Goal: Check status: Check status

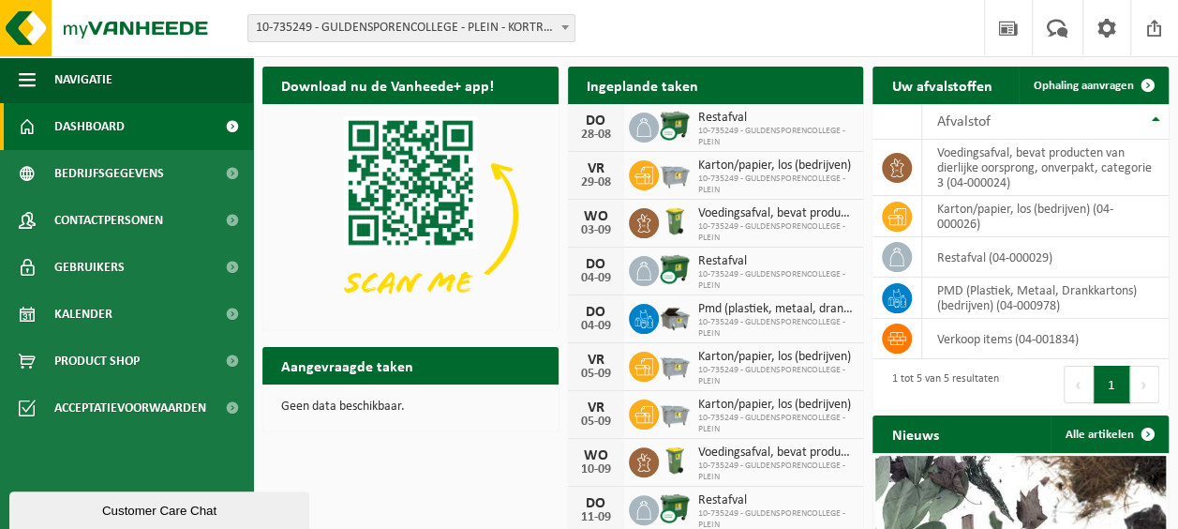
click at [722, 173] on span "10-735249 - GULDENSPORENCOLLEGE - PLEIN" at bounding box center [776, 184] width 156 height 22
click at [798, 116] on span "Bekijk uw kalender" at bounding box center [780, 122] width 97 height 12
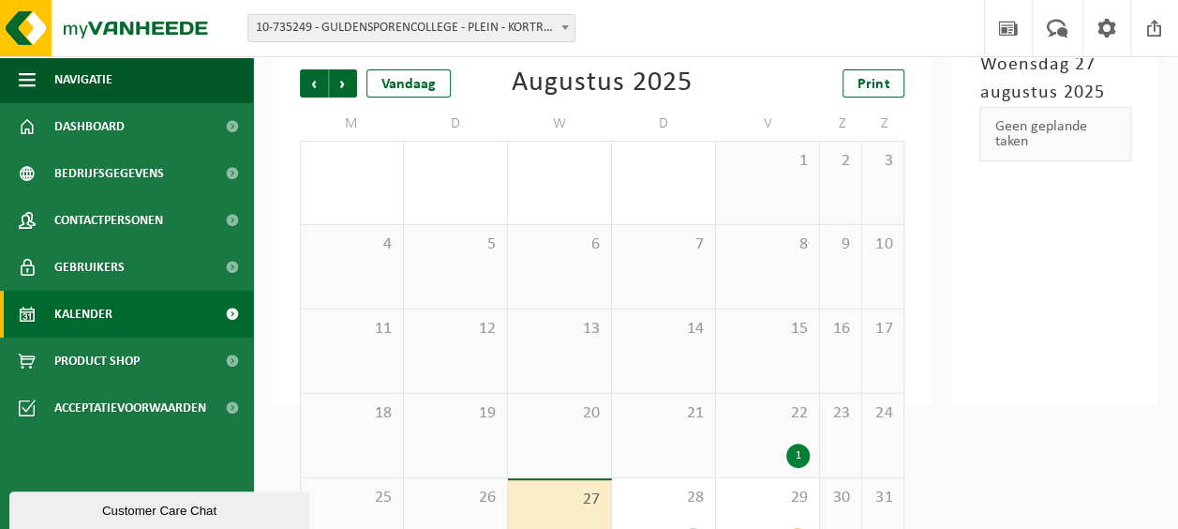
scroll to position [166, 0]
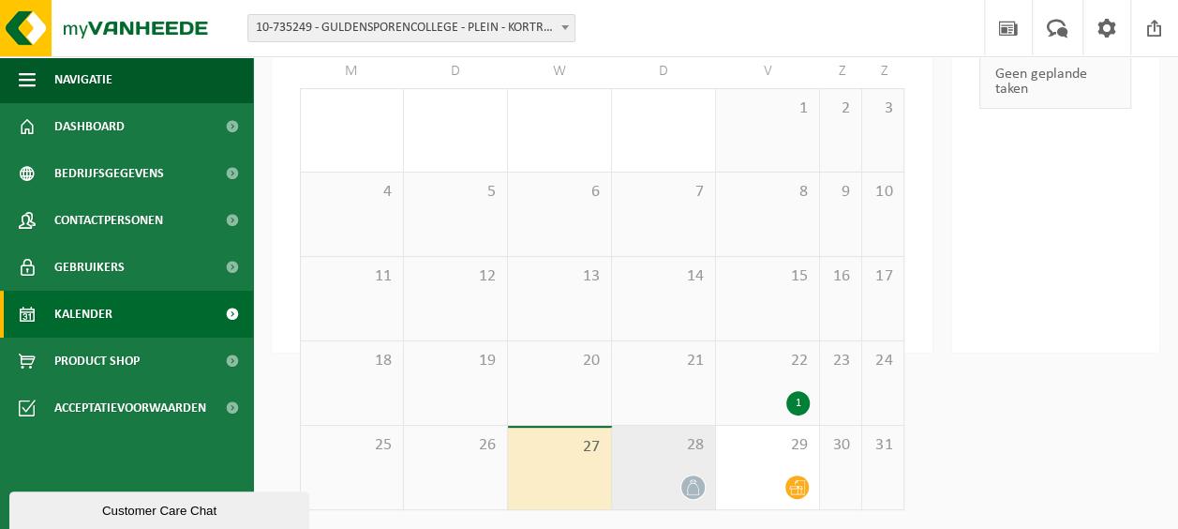
click at [661, 484] on div at bounding box center [663, 486] width 84 height 25
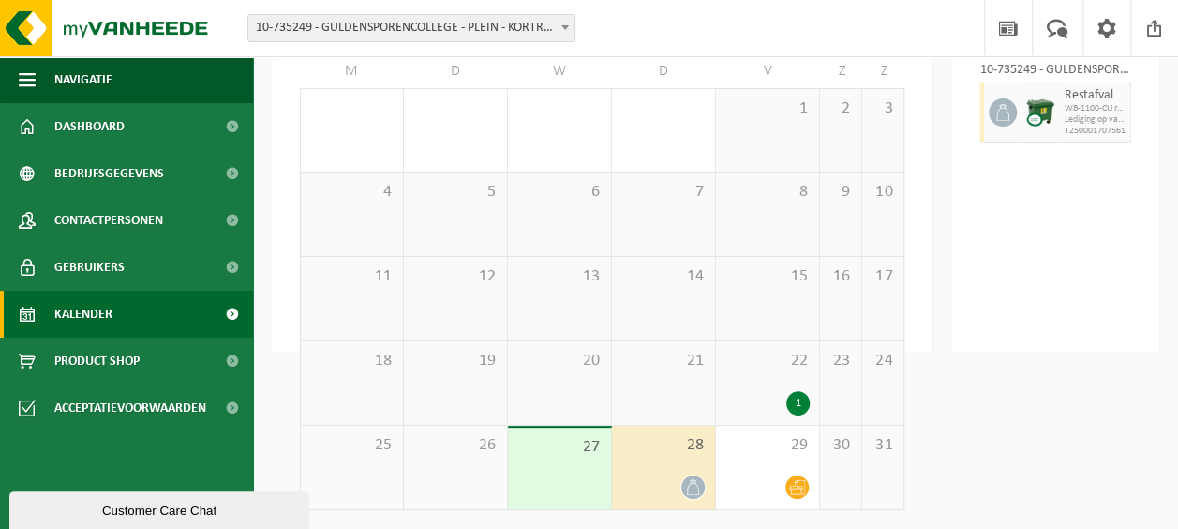
click at [557, 485] on div "27" at bounding box center [559, 468] width 103 height 82
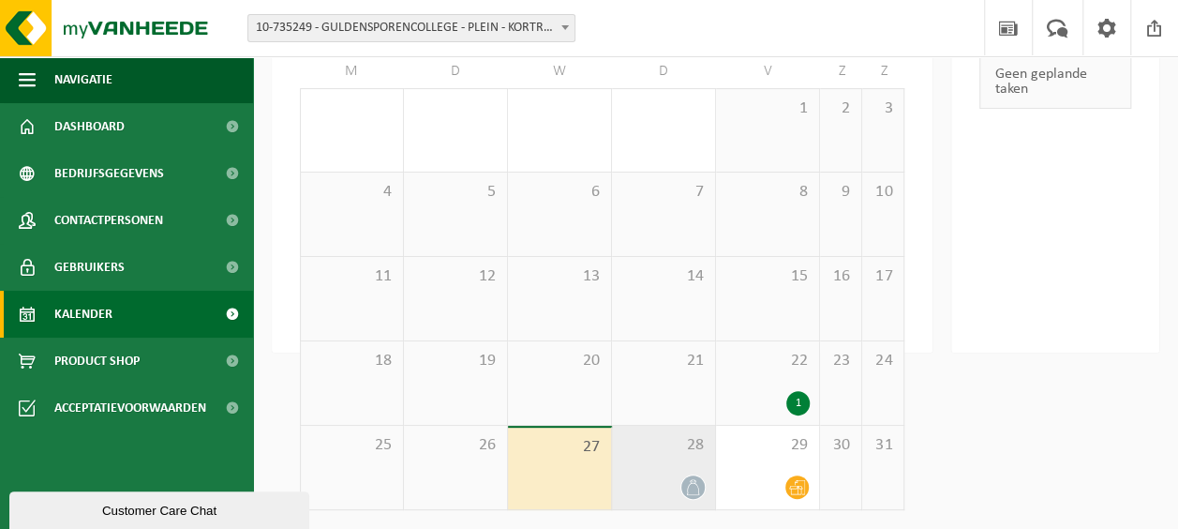
click at [645, 480] on div at bounding box center [663, 486] width 84 height 25
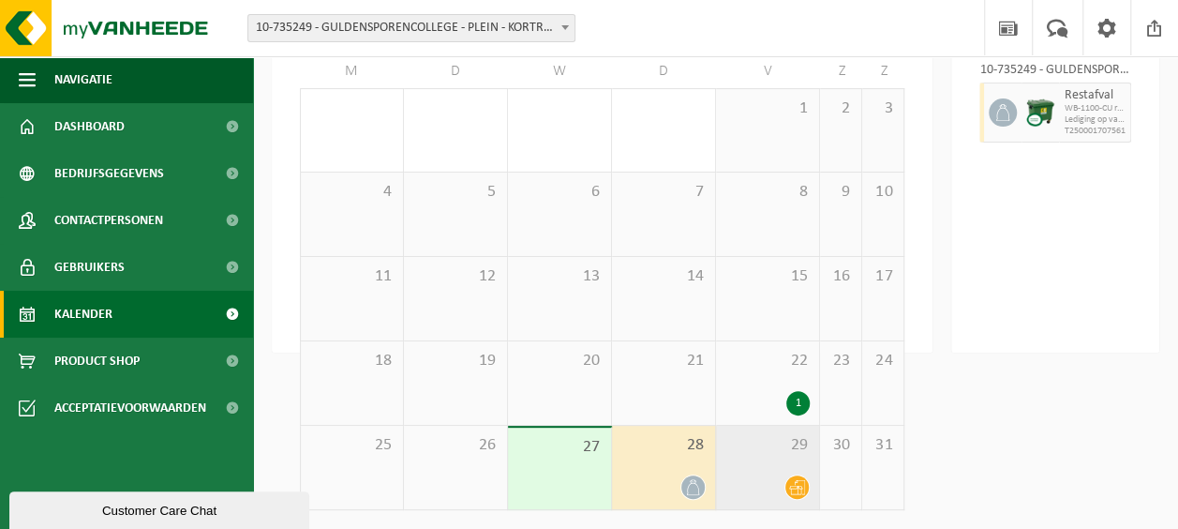
click at [767, 463] on div "29" at bounding box center [767, 466] width 103 height 83
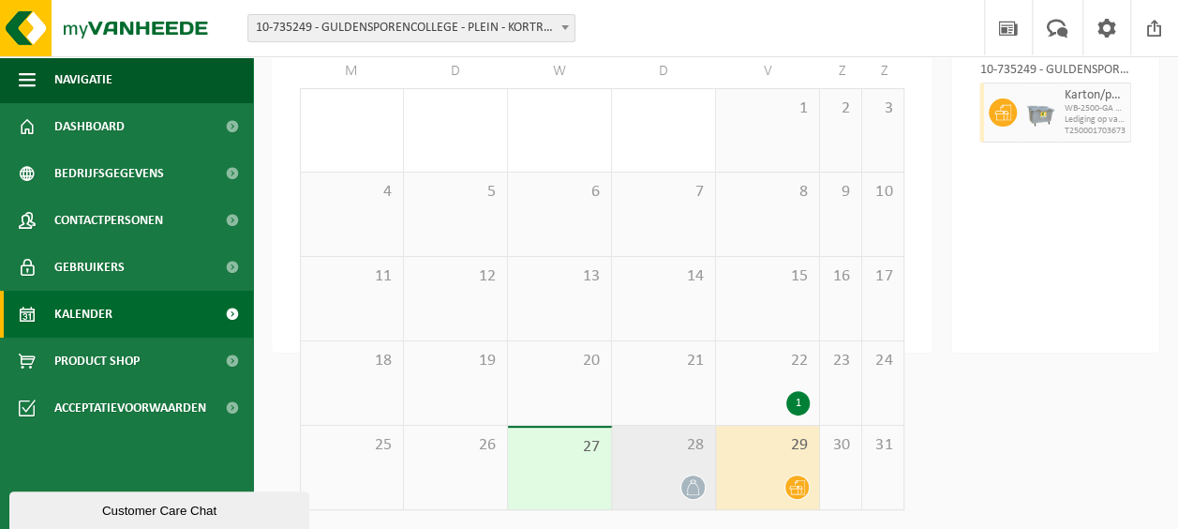
click at [647, 475] on div at bounding box center [663, 486] width 84 height 25
